Goal: Task Accomplishment & Management: Complete application form

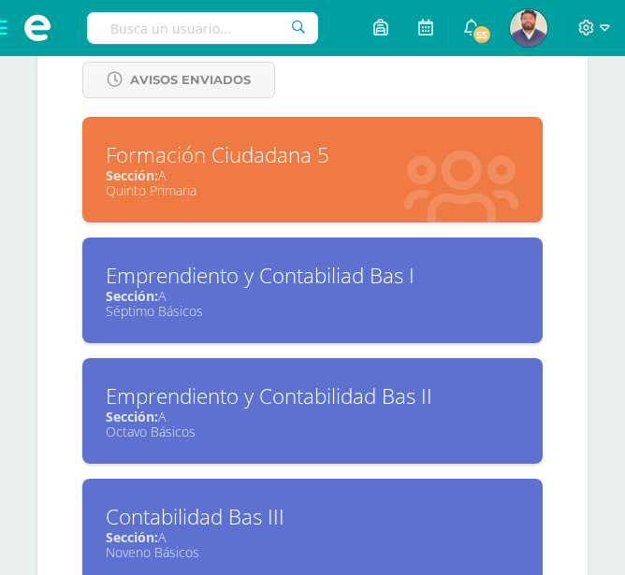
scroll to position [852, 0]
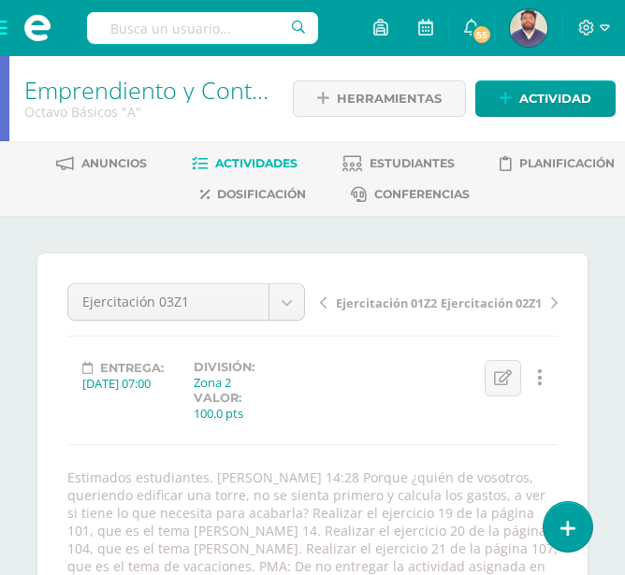
click at [267, 163] on span "Actividades" at bounding box center [256, 163] width 82 height 14
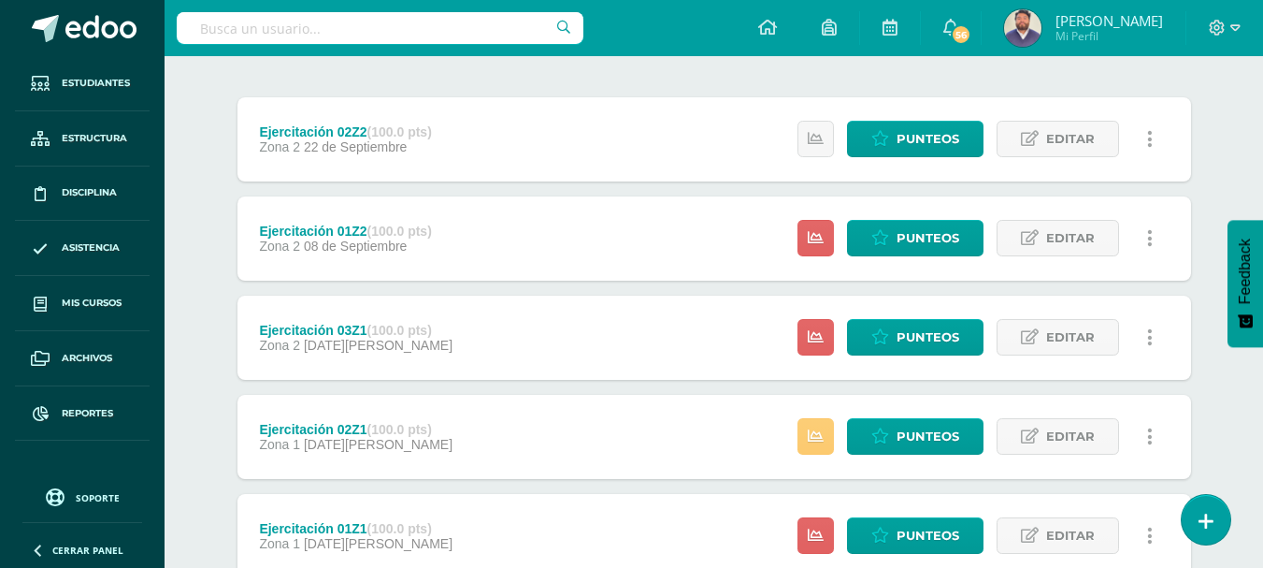
scroll to position [187, 0]
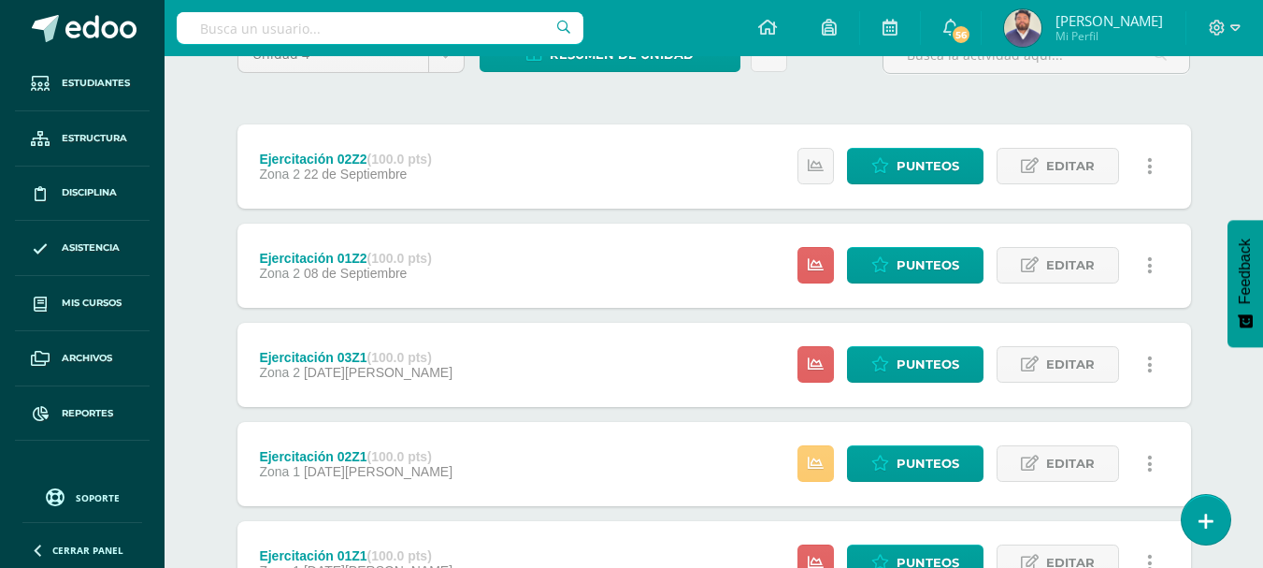
click at [322, 101] on div "Unidad 4 Unidad 1 Unidad 2 Unidad 3 Unidad 4 Resumen de unidad Descargar como H…" at bounding box center [714, 364] width 969 height 657
drag, startPoint x: 209, startPoint y: 363, endPoint x: 239, endPoint y: 374, distance: 32.0
click at [209, 363] on div "Unidad 4 Unidad 1 Unidad 2 Unidad 3 Unidad 4 Resumen de unidad Descargar como H…" at bounding box center [714, 363] width 1029 height 731
click at [638, 356] on span "Punteos" at bounding box center [928, 364] width 63 height 35
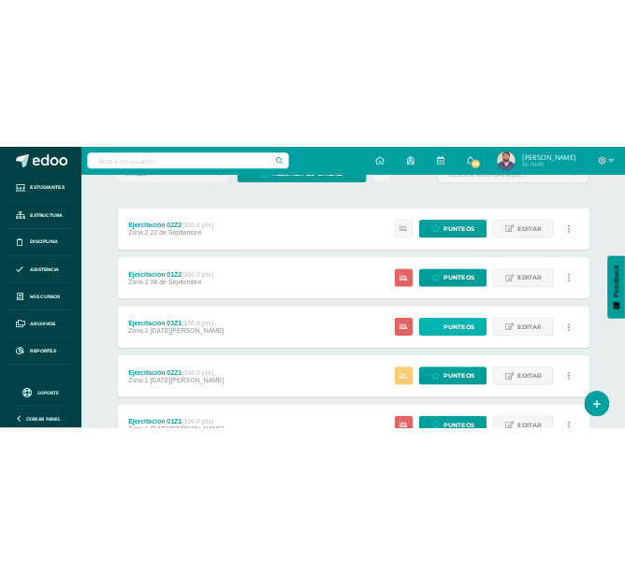
scroll to position [249, 0]
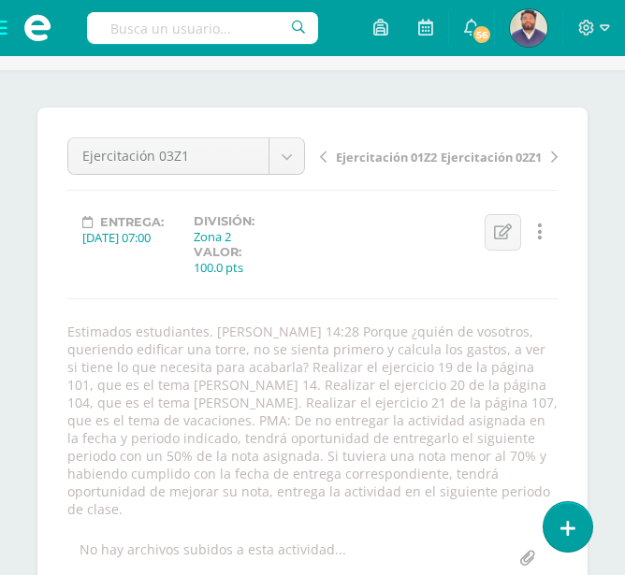
scroll to position [135, 0]
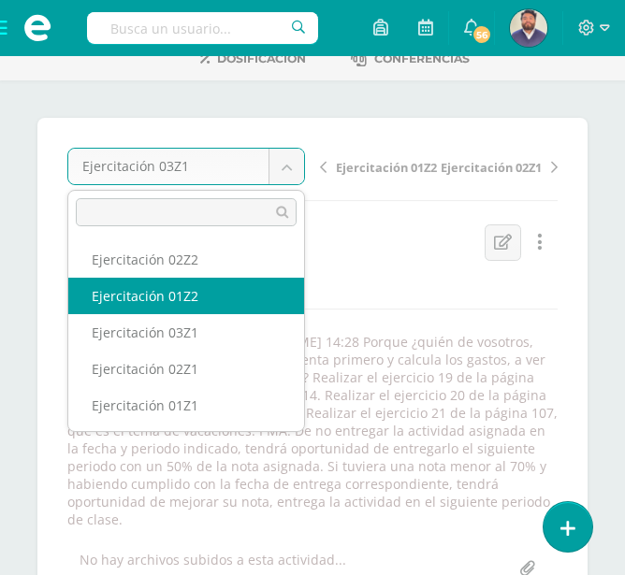
select select "/dashboard/teacher/grade-activity/32194/"
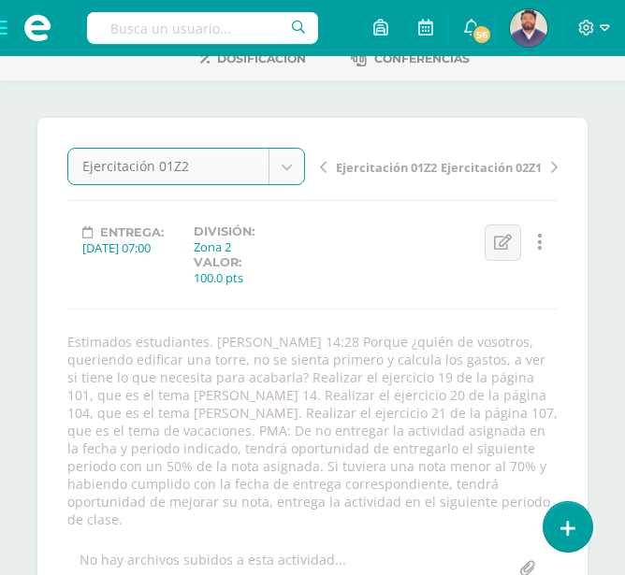
scroll to position [137, 0]
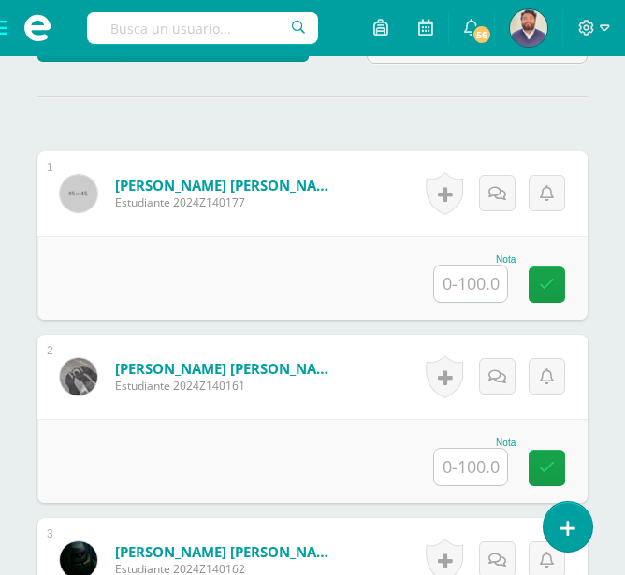
scroll to position [723, 0]
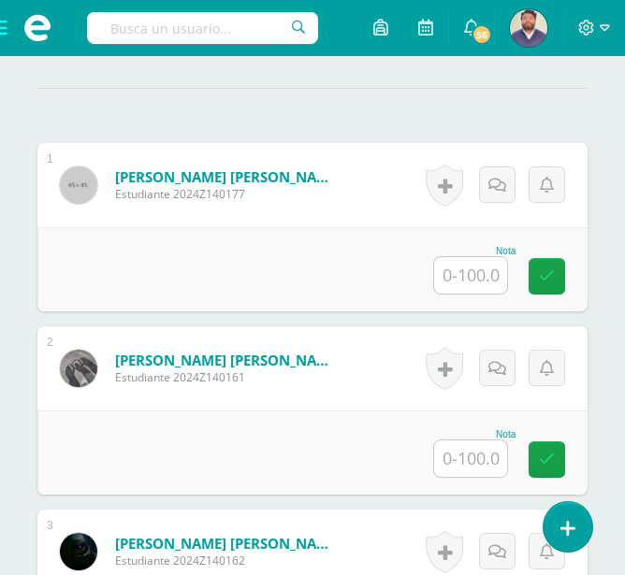
click at [461, 280] on input "text" at bounding box center [470, 275] width 73 height 36
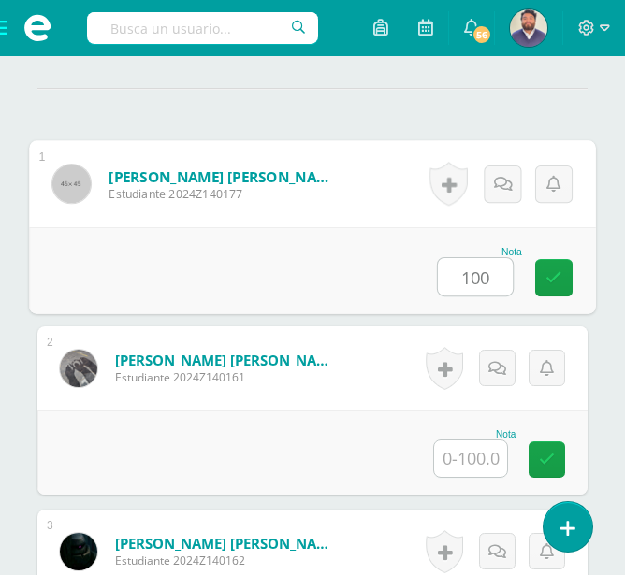
type input "100"
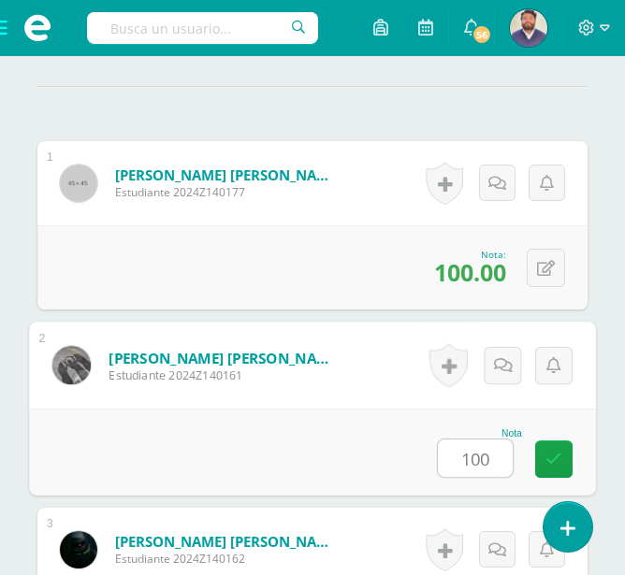
type input "100"
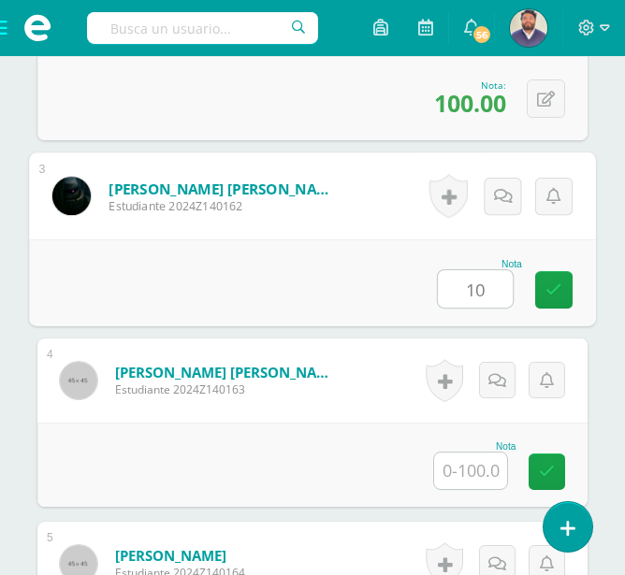
type input "10"
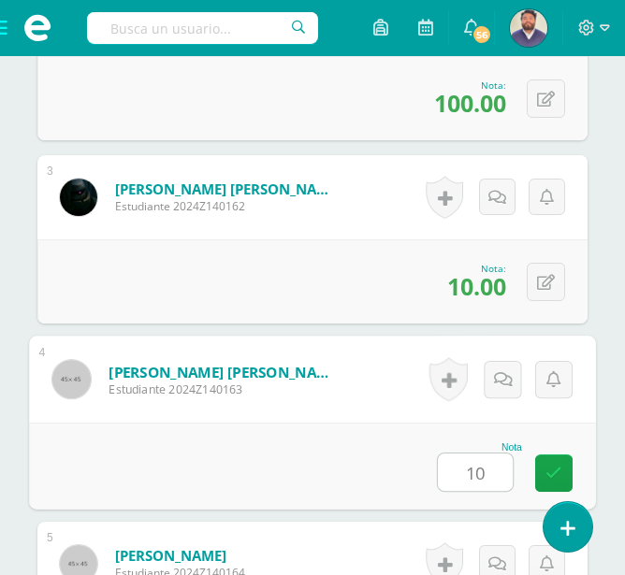
type input "10"
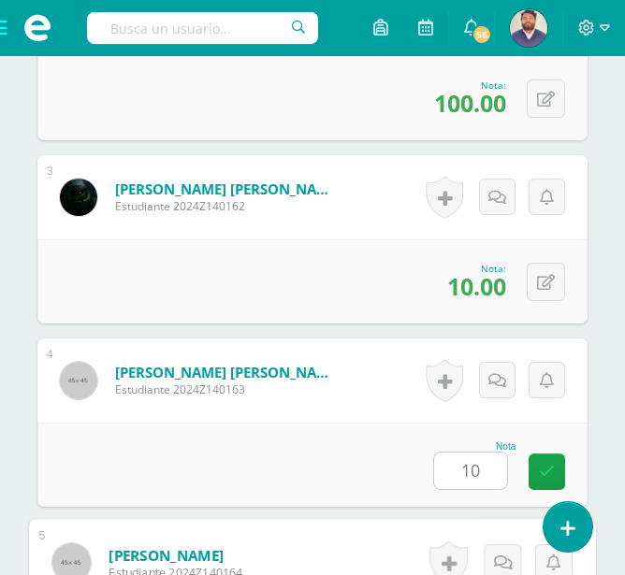
scroll to position [1444, 0]
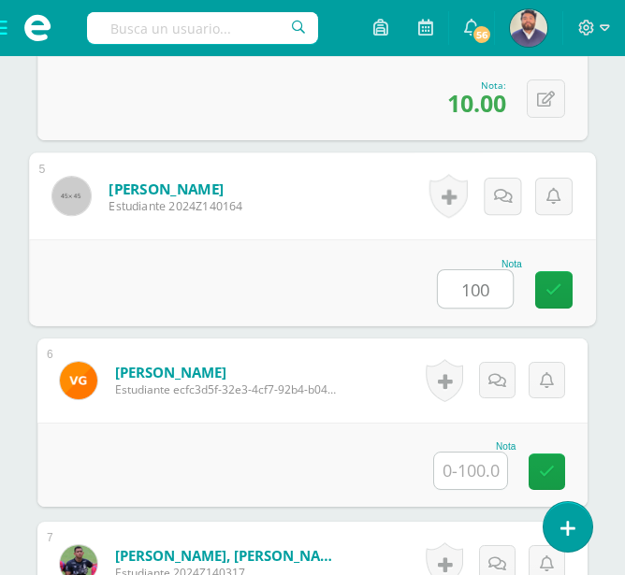
type input "100"
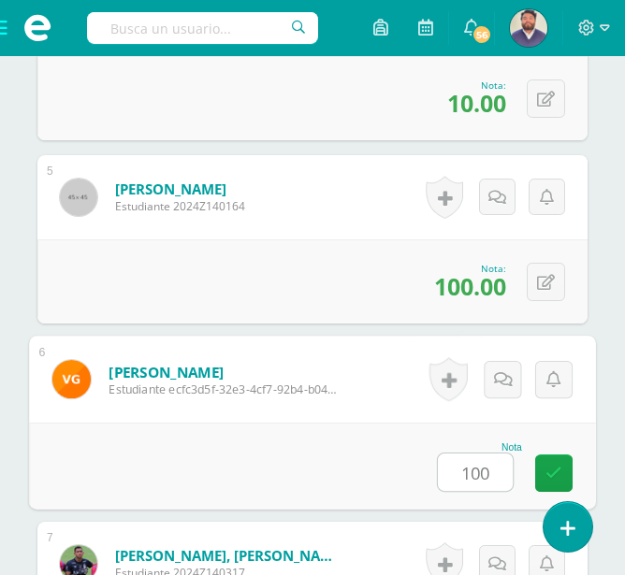
type input "100"
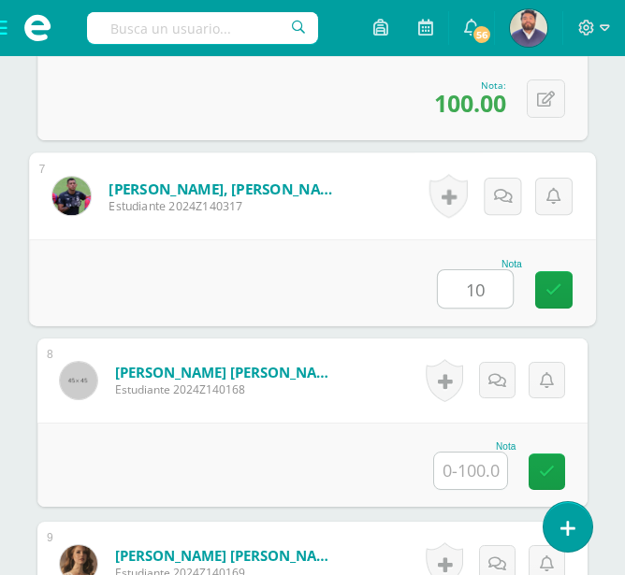
type input "10"
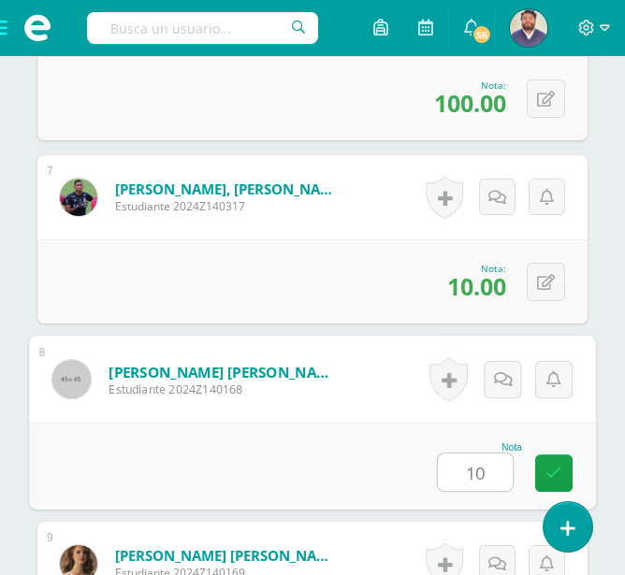
type input "10"
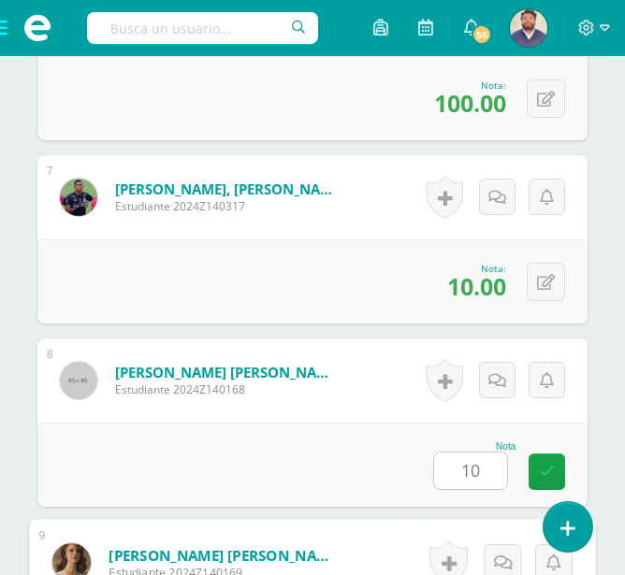
scroll to position [2177, 0]
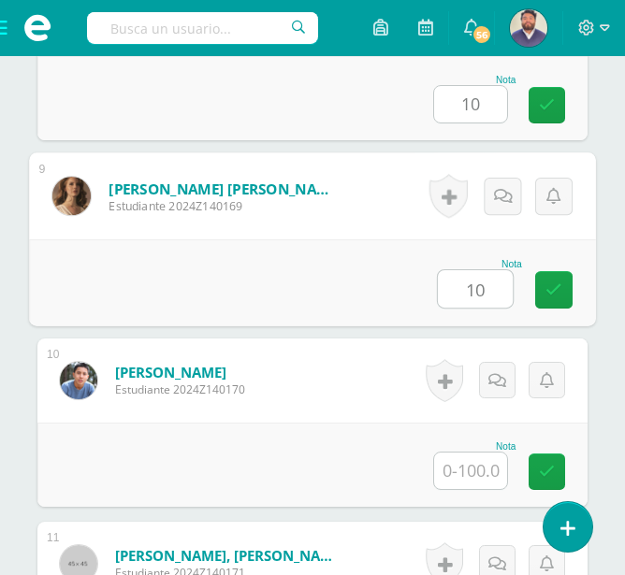
type input "10"
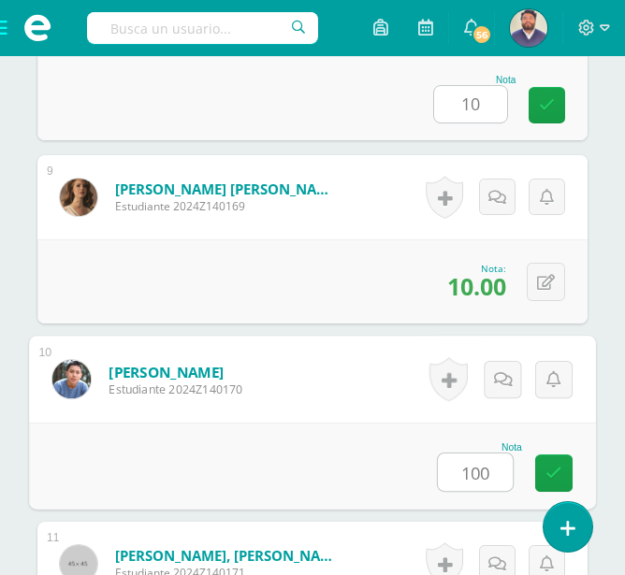
type input "100"
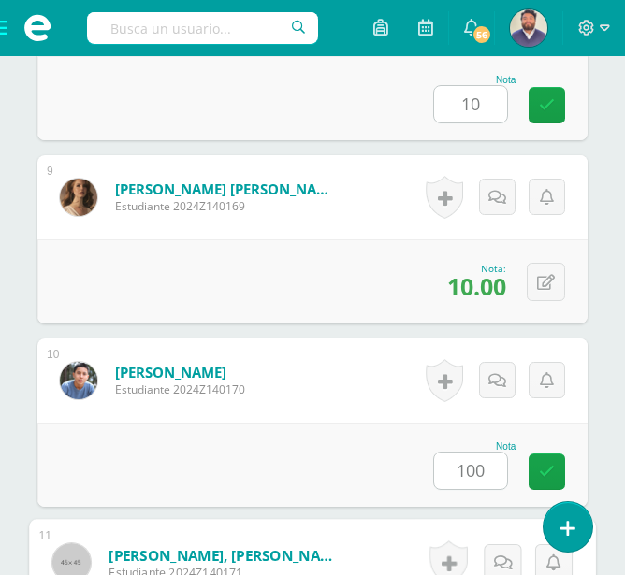
scroll to position [2544, 0]
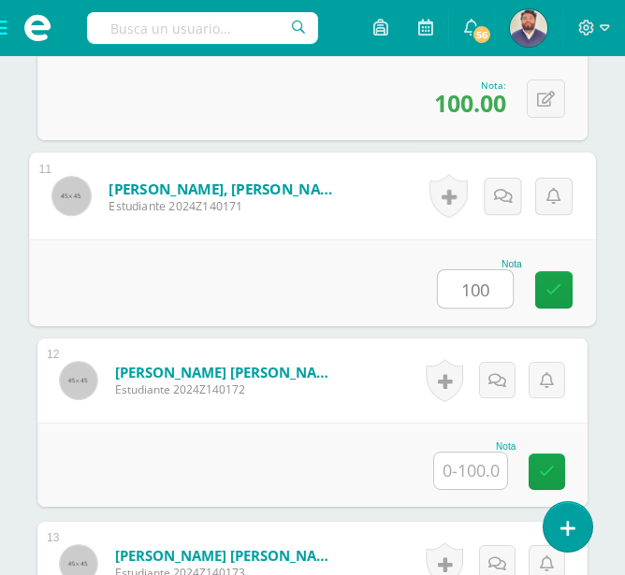
type input "100"
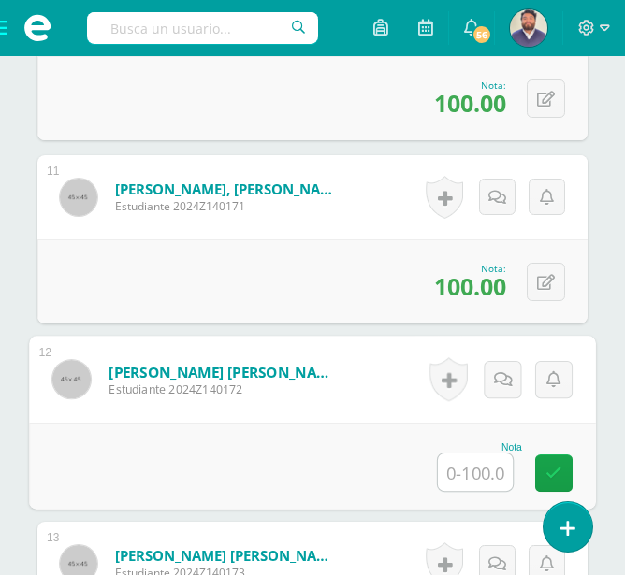
click at [489, 477] on input "text" at bounding box center [475, 472] width 75 height 37
type input "100"
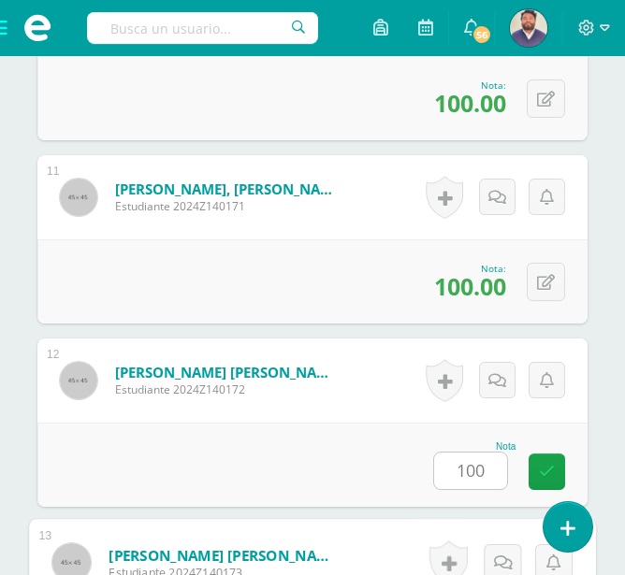
scroll to position [2910, 0]
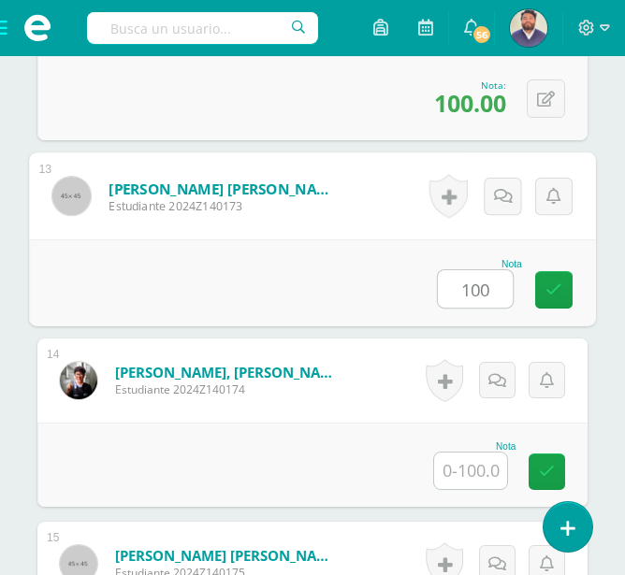
type input "100"
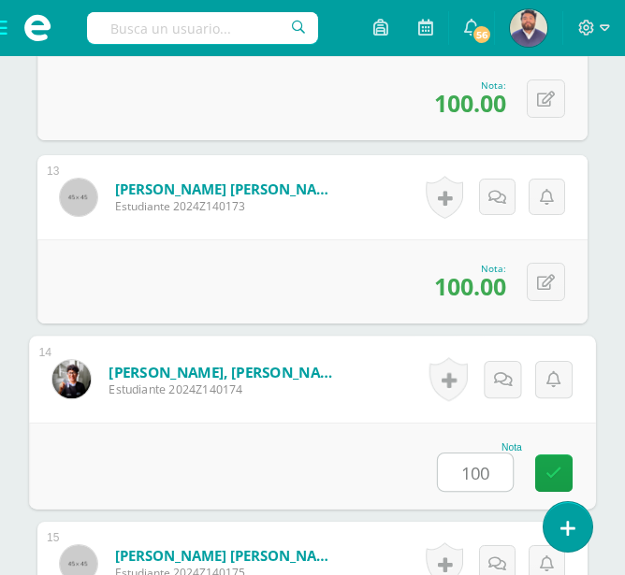
type input "100"
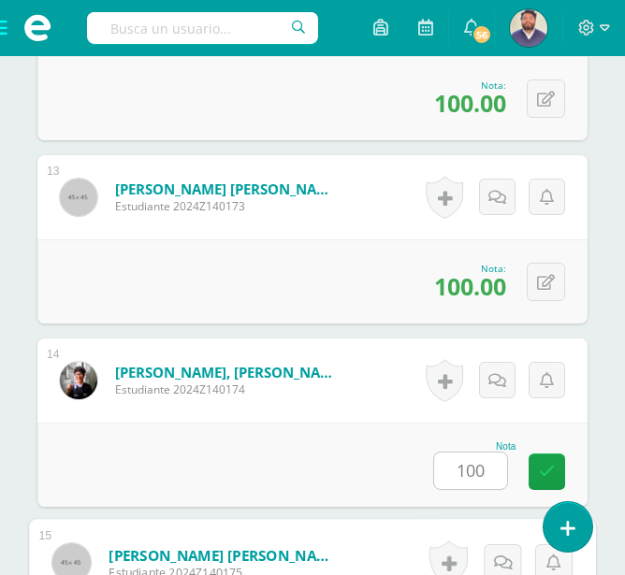
scroll to position [3277, 0]
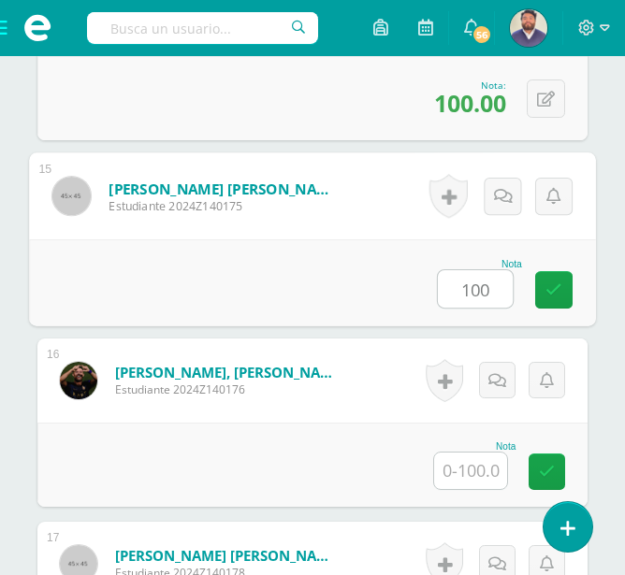
type input "100"
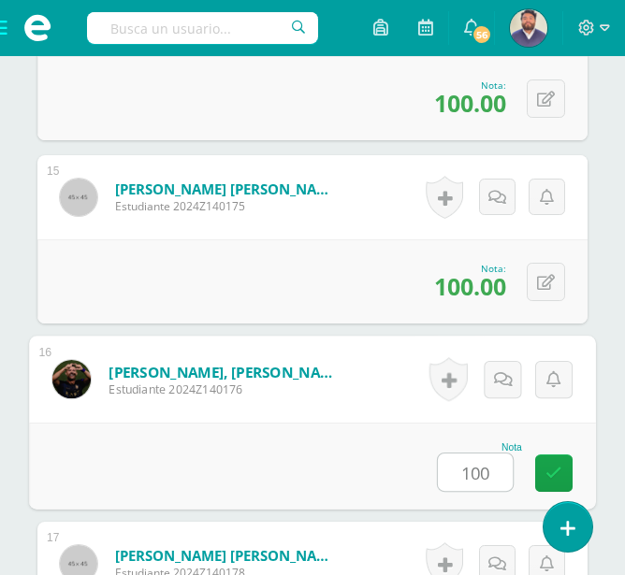
type input "100"
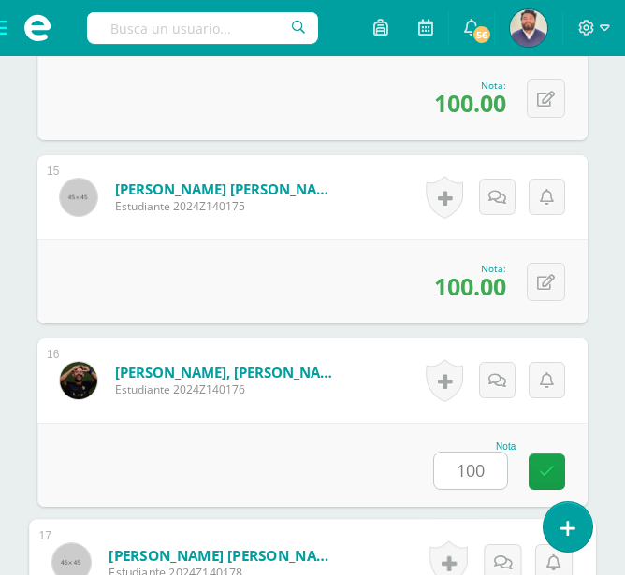
scroll to position [3644, 0]
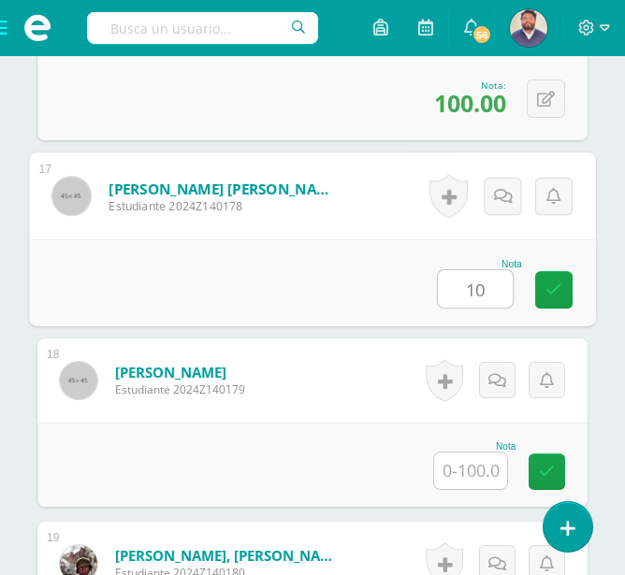
type input "10"
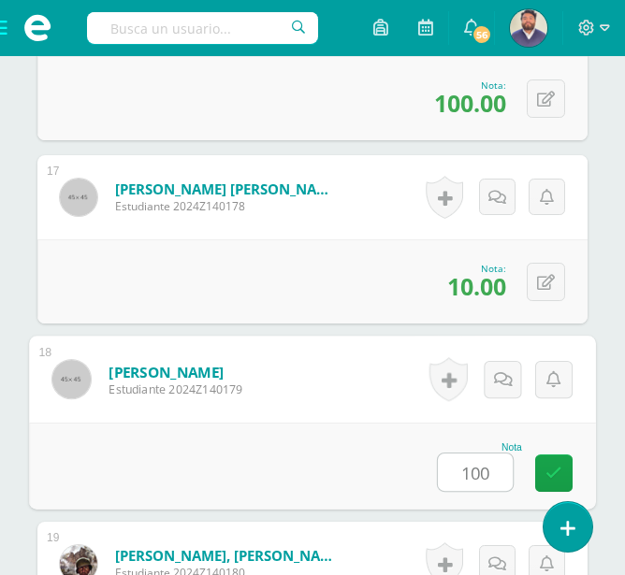
type input "100"
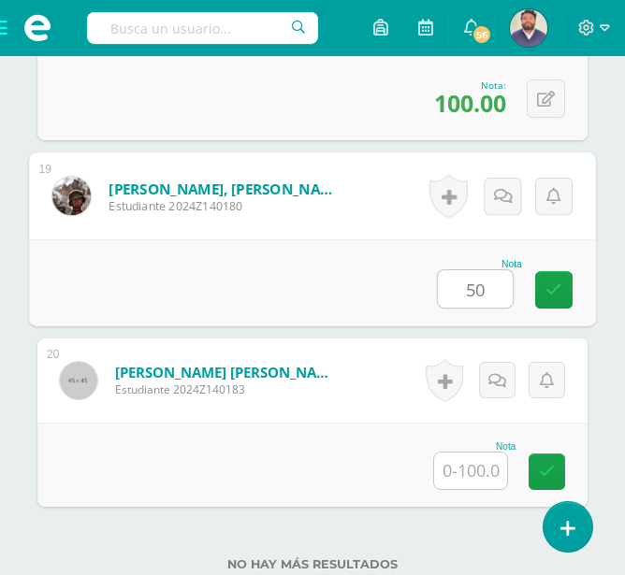
type input "50"
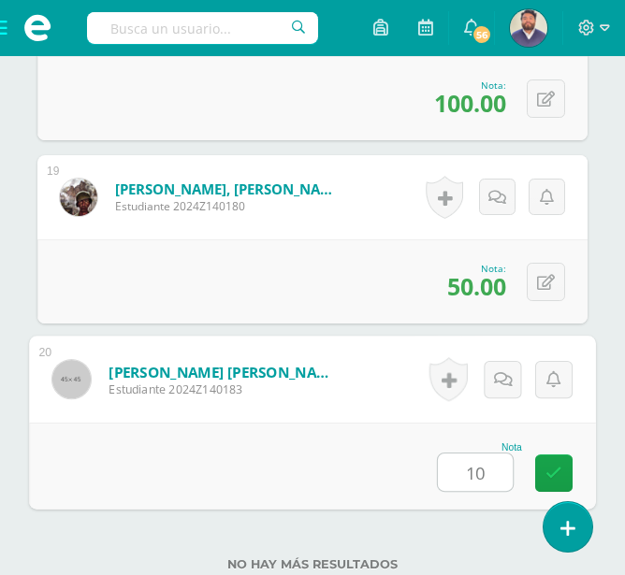
type input "100"
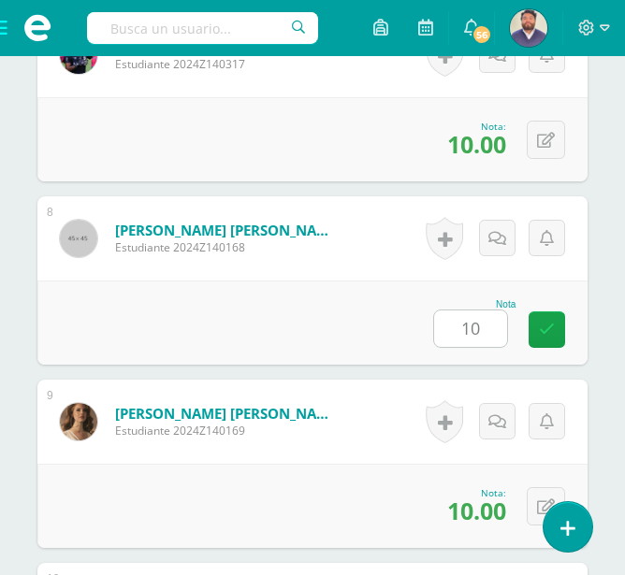
scroll to position [2046, 0]
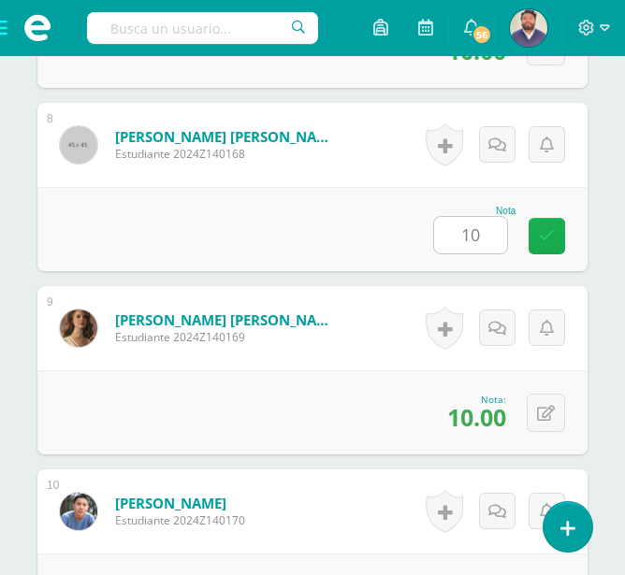
click at [557, 236] on link at bounding box center [546, 236] width 36 height 36
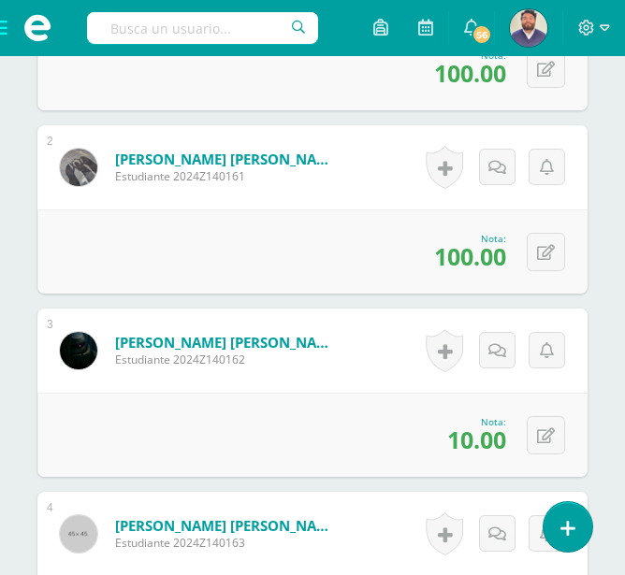
scroll to position [1017, 0]
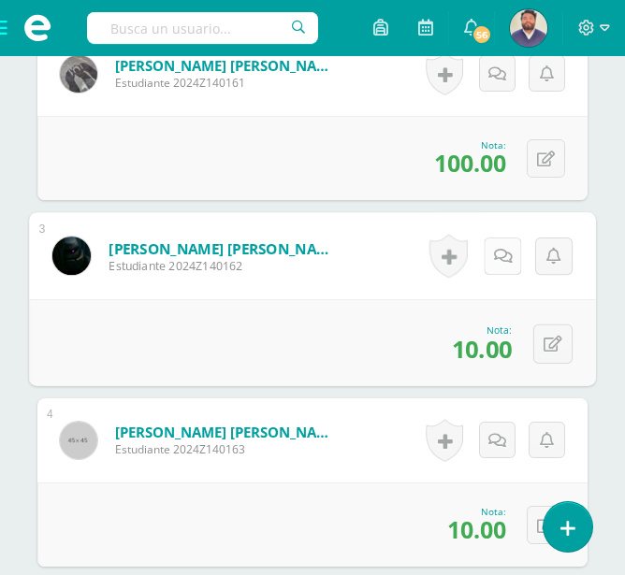
click at [503, 253] on icon at bounding box center [503, 256] width 19 height 16
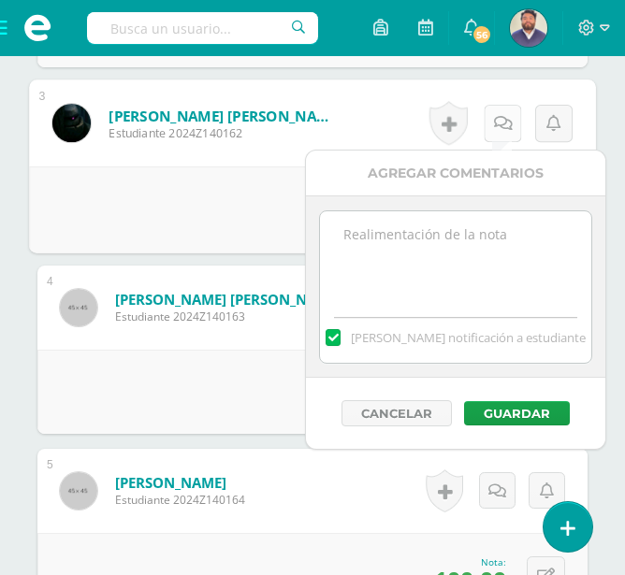
scroll to position [1205, 0]
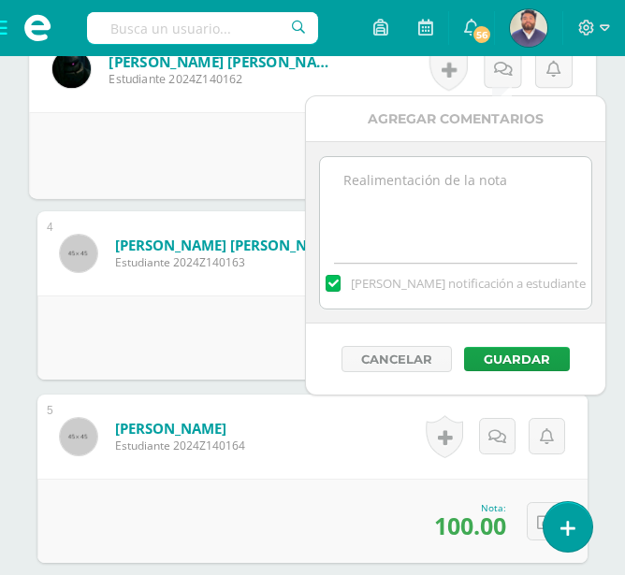
click at [448, 199] on textarea at bounding box center [455, 204] width 270 height 94
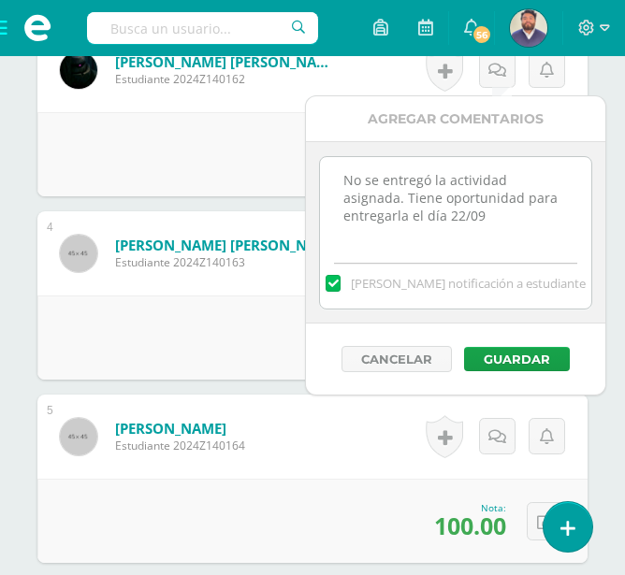
click at [428, 225] on textarea "No se entregó la actividad asignada. Tiene oportunidad para entregarla el día 2…" at bounding box center [455, 204] width 270 height 94
type textarea "No se entregó la actividad asignada. Tiene oportunidad para entregarla el día 2…"
